Goal: Check status: Check status

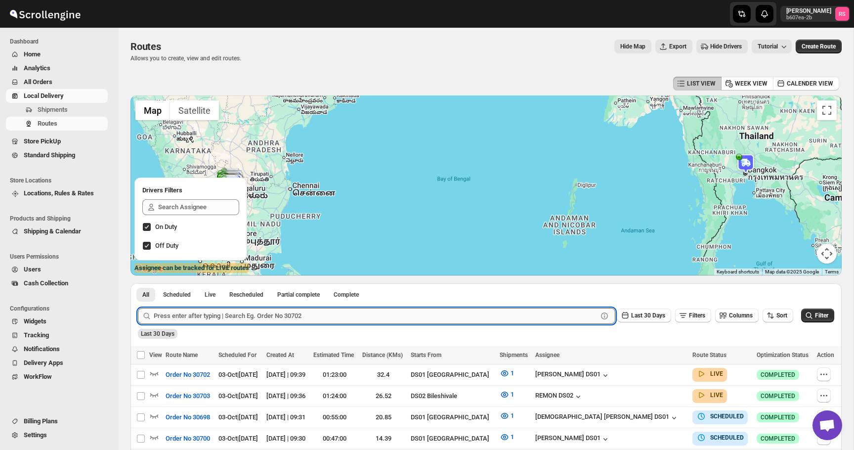
click at [238, 315] on input "text" at bounding box center [376, 316] width 444 height 16
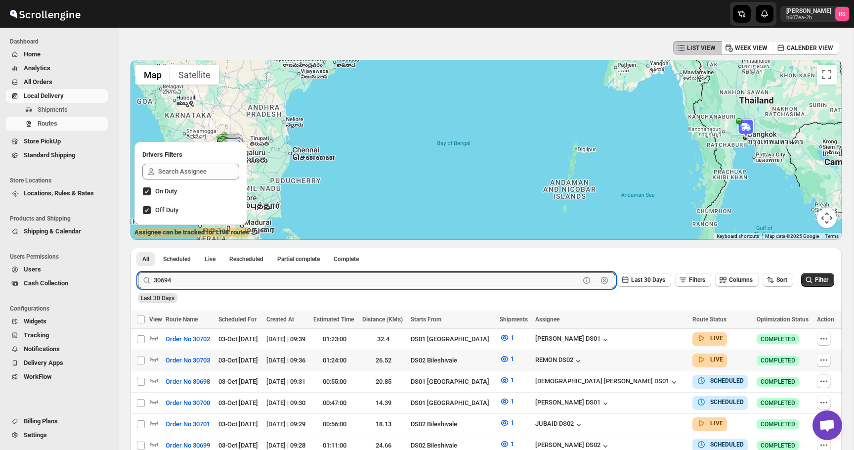
type input "30694"
click at [138, 248] on button "Submit" at bounding box center [152, 253] width 28 height 10
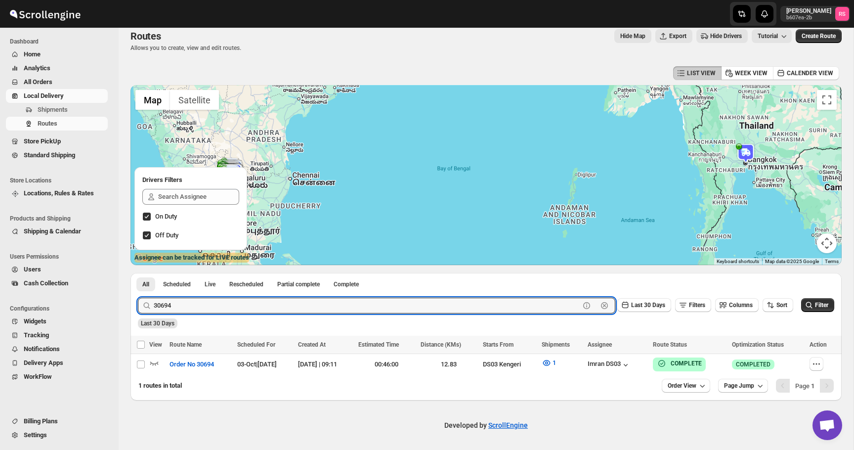
scroll to position [10, 0]
click at [259, 218] on div at bounding box center [485, 176] width 711 height 180
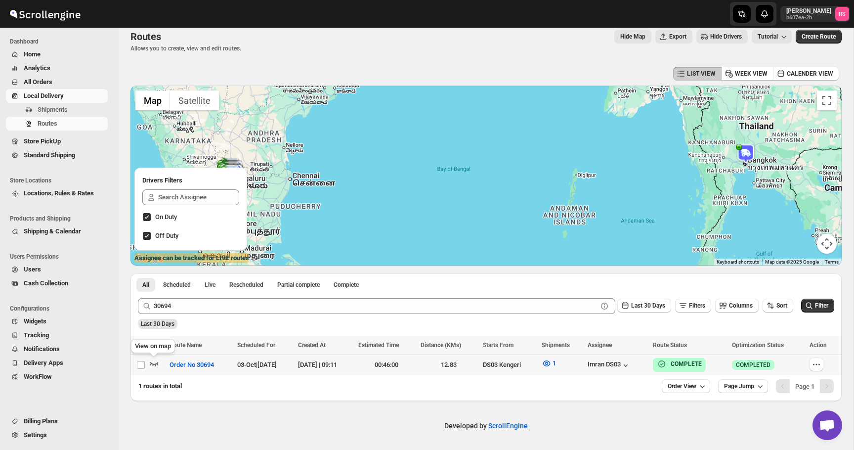
click at [156, 362] on icon "button" at bounding box center [154, 363] width 10 height 10
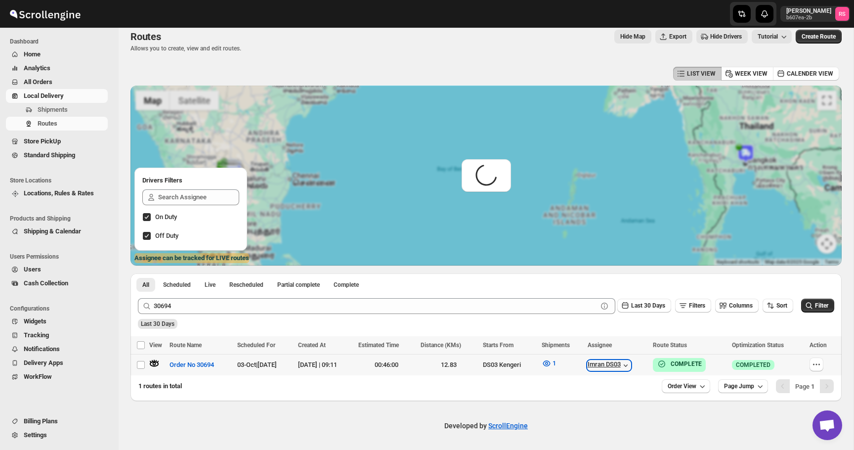
click at [631, 363] on div "Imran DS03" at bounding box center [609, 365] width 43 height 10
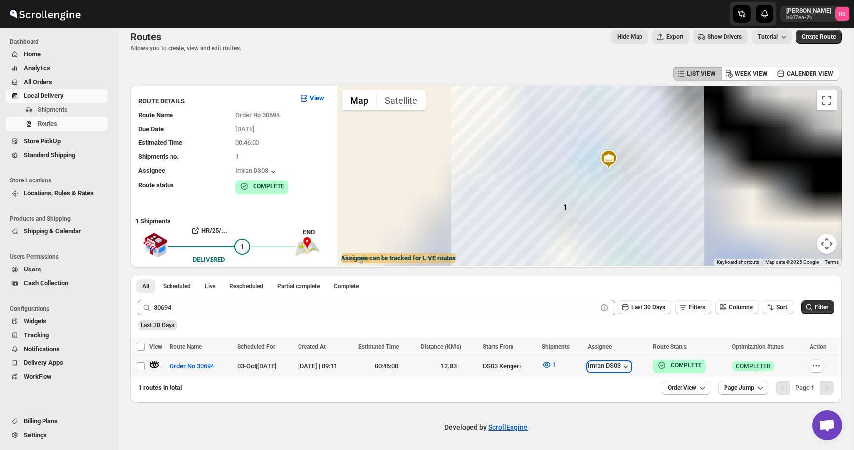
click at [631, 363] on div "Imran DS03" at bounding box center [609, 367] width 43 height 10
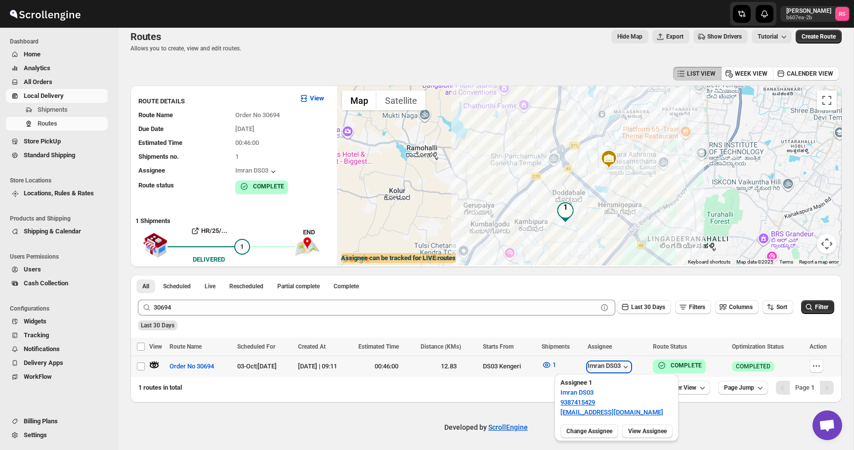
click at [631, 363] on div "Imran DS03" at bounding box center [609, 367] width 43 height 10
